Goal: Information Seeking & Learning: Learn about a topic

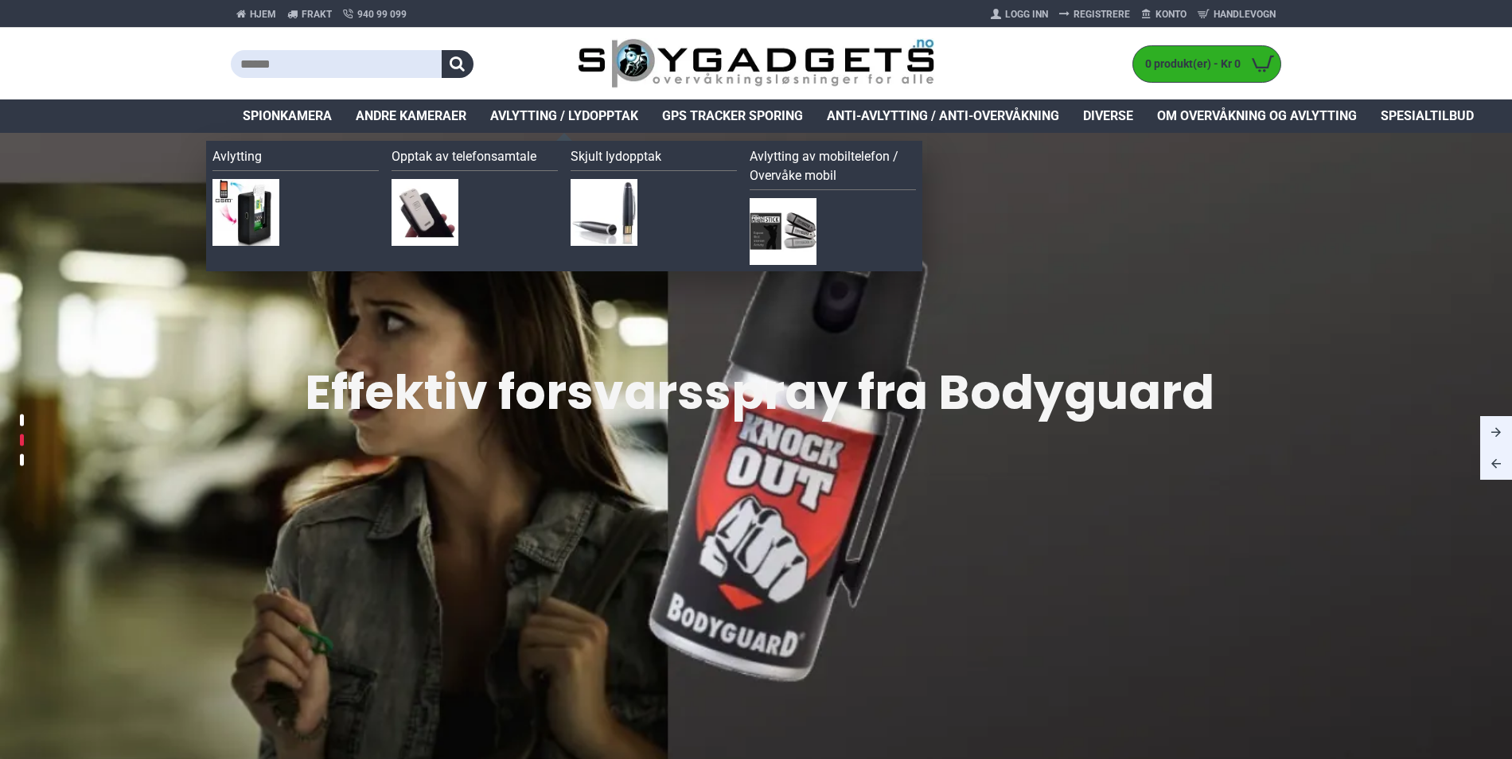
click at [587, 109] on span "Avlytting / Lydopptak" at bounding box center [564, 116] width 148 height 19
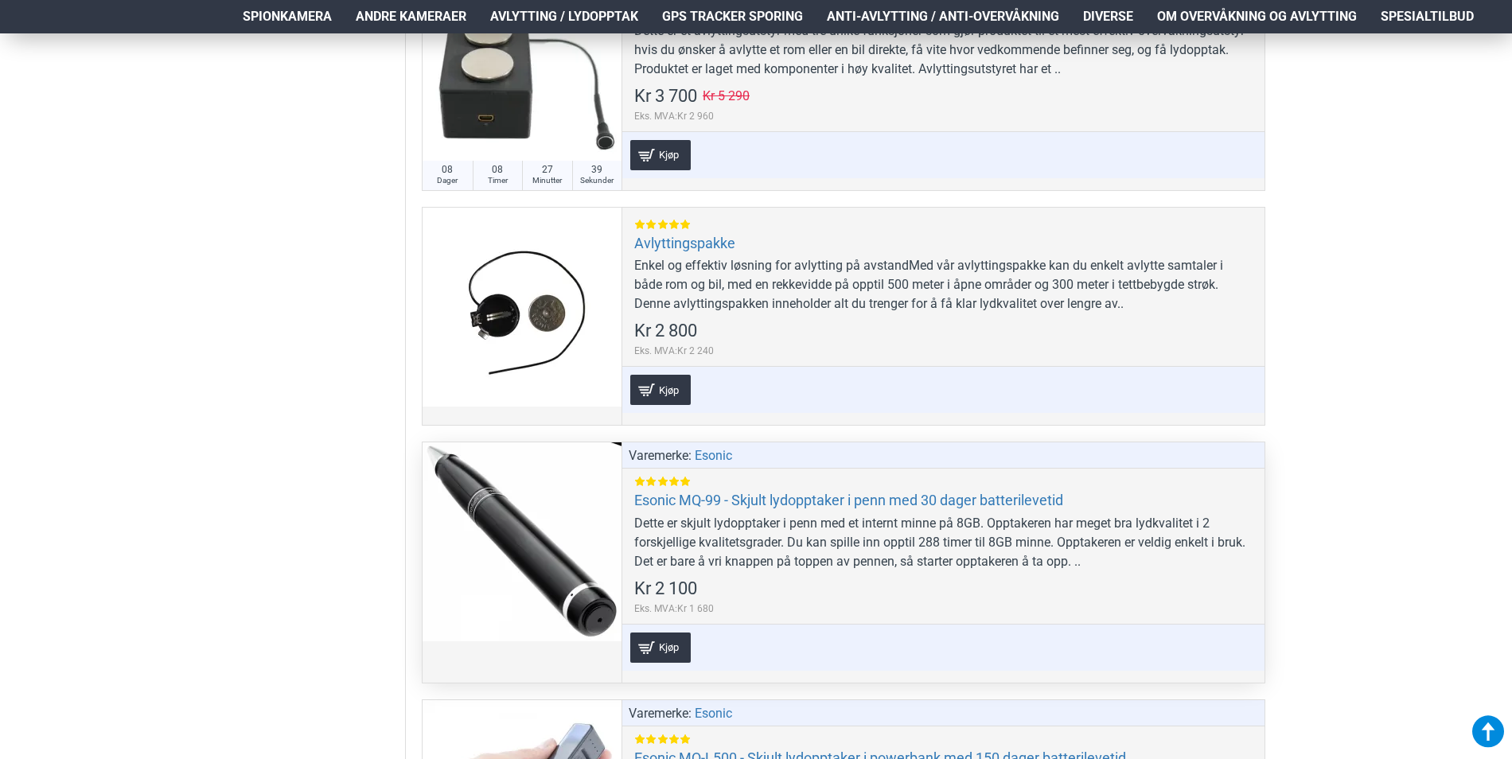
scroll to position [1114, 0]
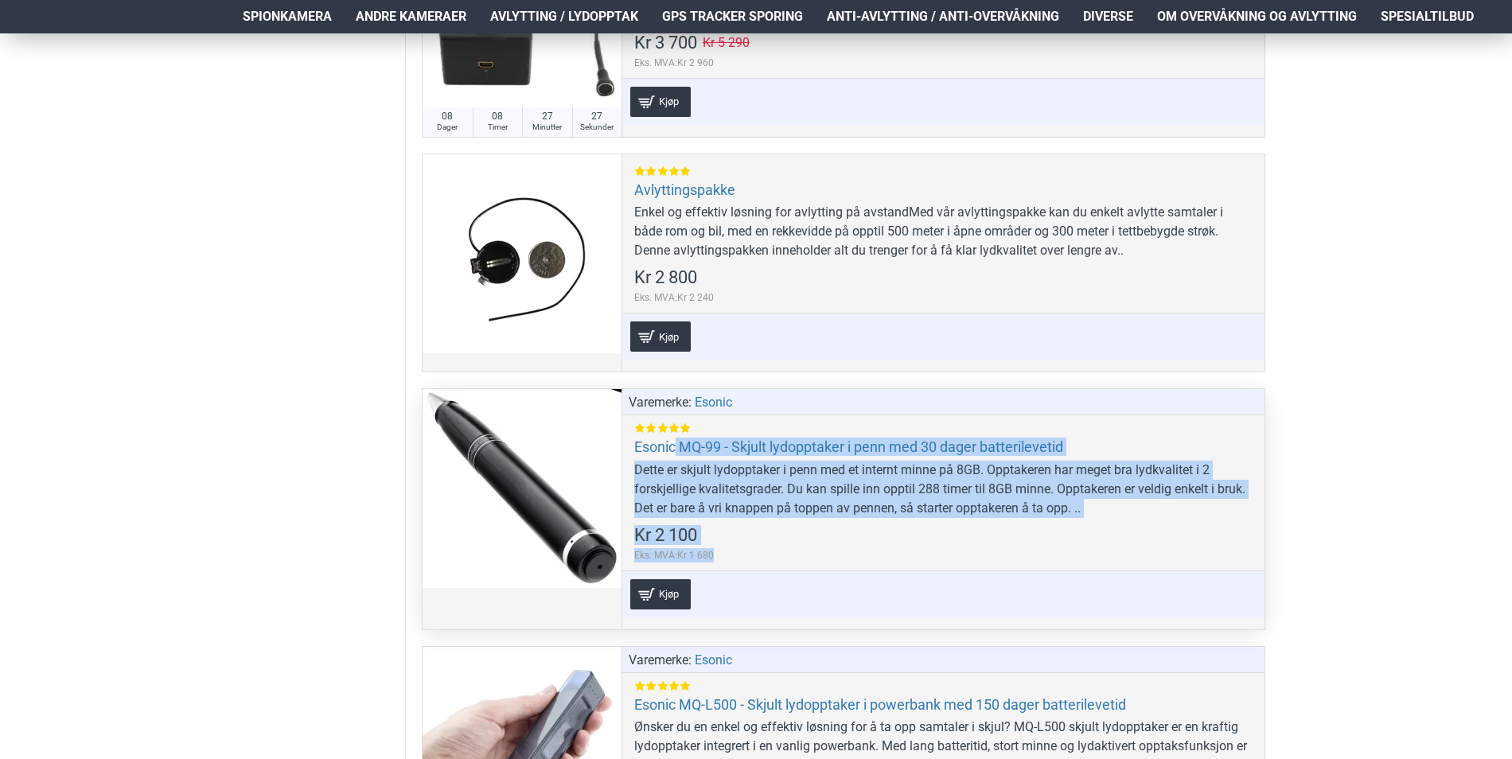
drag, startPoint x: 678, startPoint y: 436, endPoint x: 656, endPoint y: 435, distance: 22.3
click at [656, 435] on div "Varemerke: Esonic Esonic MQ-99 - Skjult lydopptaker i penn med 30 dager batteri…" at bounding box center [943, 509] width 643 height 240
drag, startPoint x: 656, startPoint y: 435, endPoint x: 616, endPoint y: 460, distance: 47.3
click at [616, 460] on div at bounding box center [522, 488] width 199 height 199
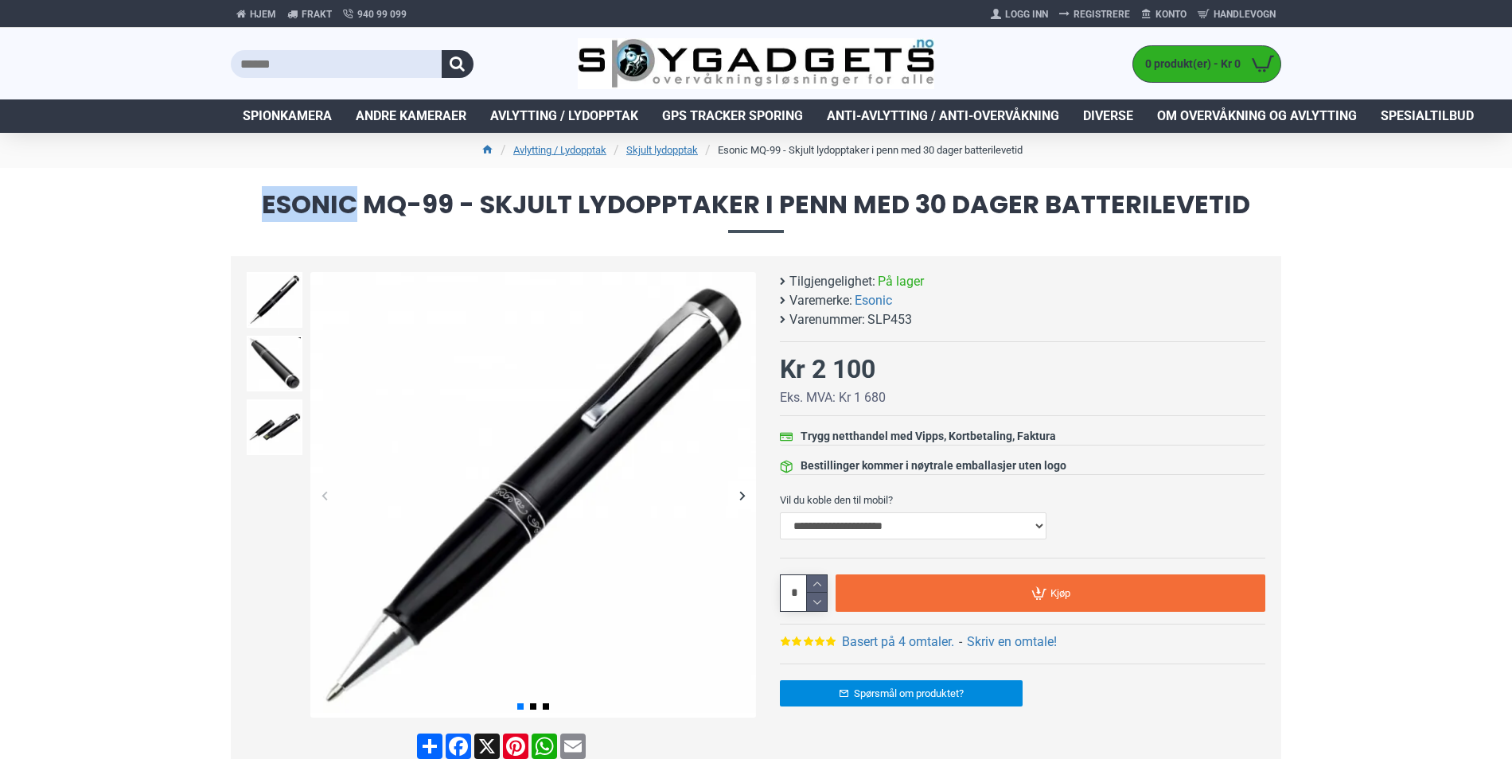
drag, startPoint x: 361, startPoint y: 201, endPoint x: 244, endPoint y: 192, distance: 117.4
click at [244, 192] on span "Esonic MQ-99 - Skjult lydopptaker i penn med 30 dager batterilevetid" at bounding box center [756, 212] width 1051 height 41
copy span "Esonic"
